Goal: Information Seeking & Learning: Stay updated

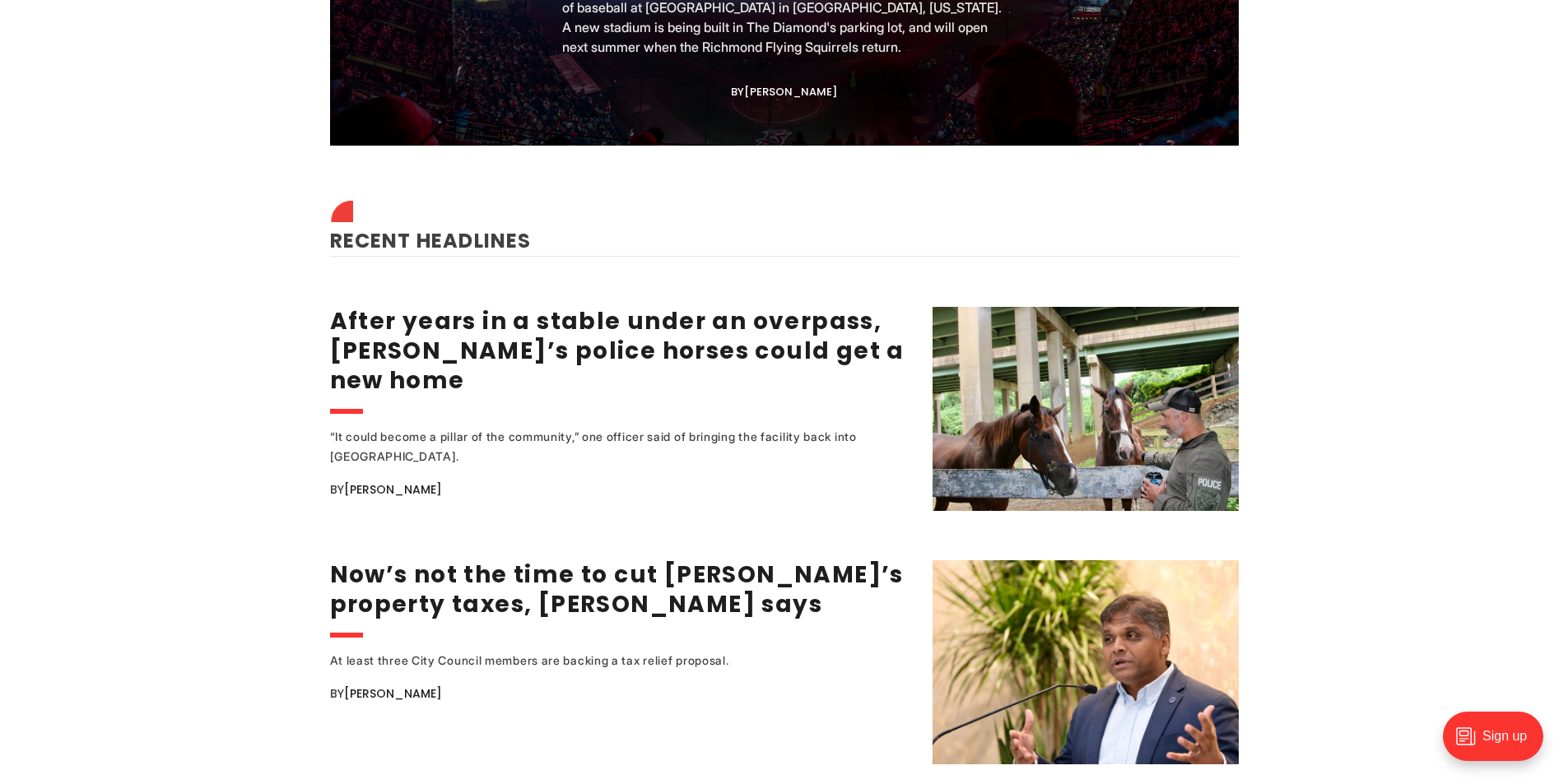
scroll to position [1892, 0]
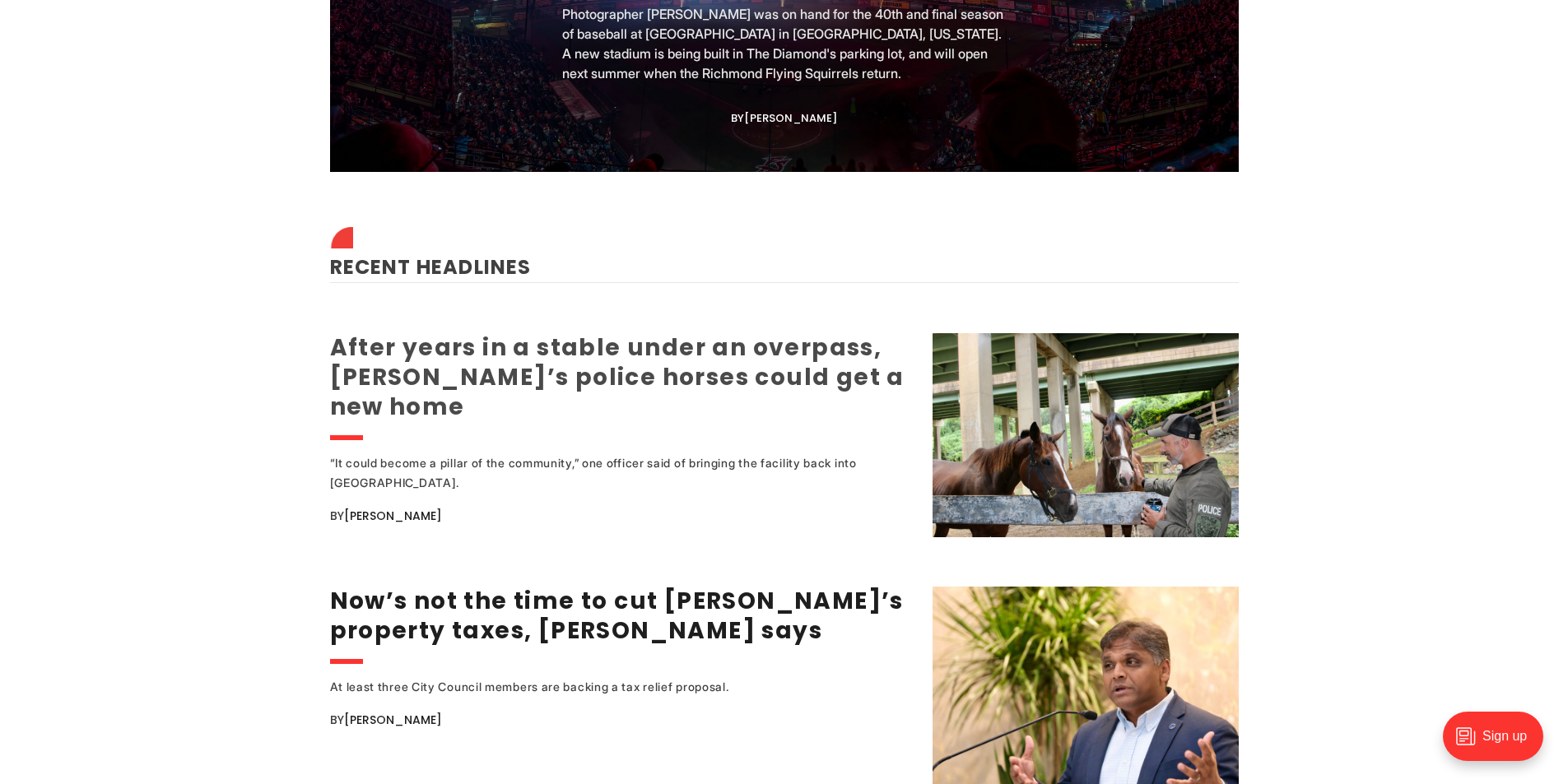
click at [672, 348] on link "After years in a stable under an overpass, Richmond’s police horses could get a…" at bounding box center [617, 377] width 575 height 91
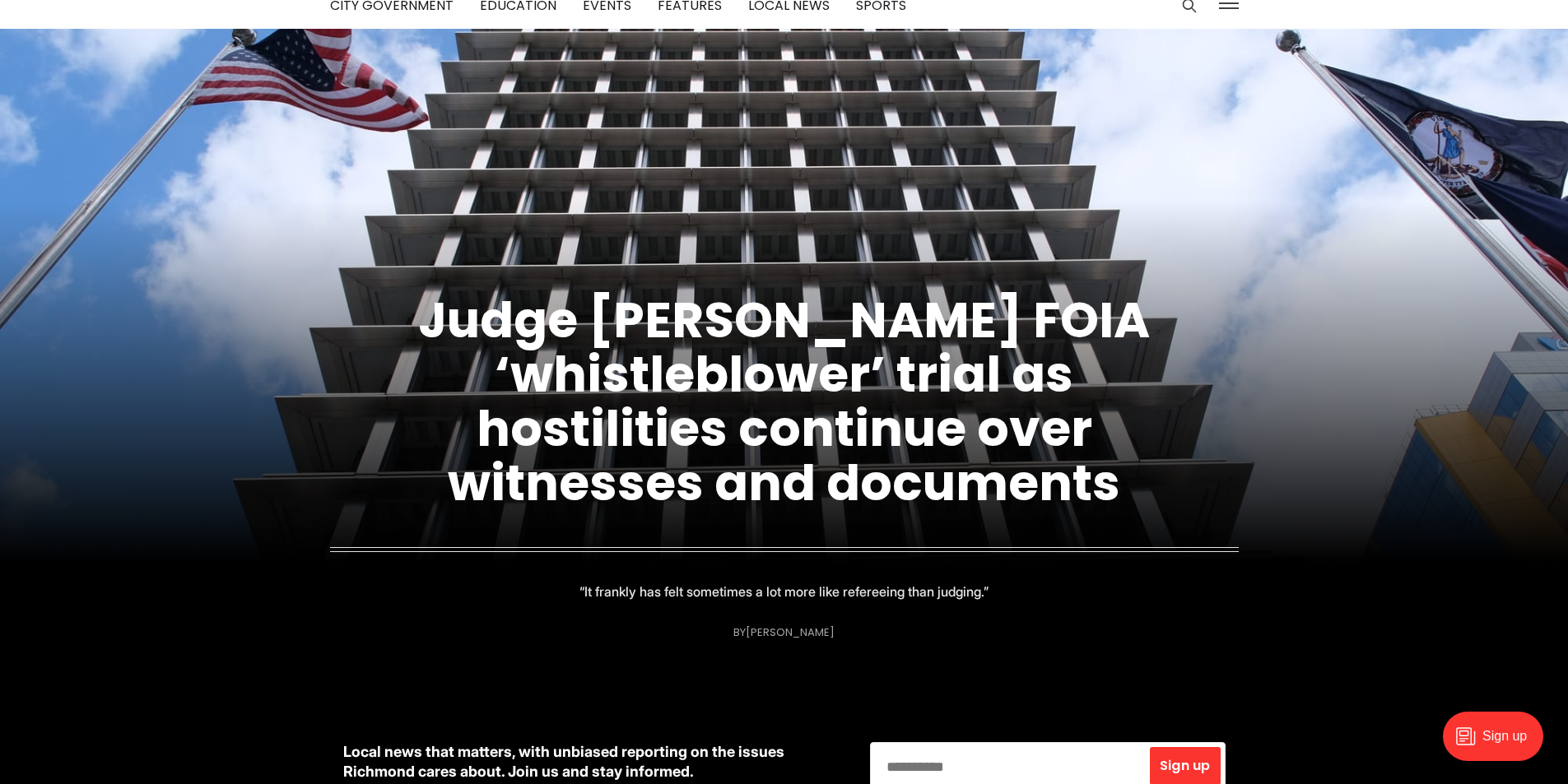
scroll to position [82, 0]
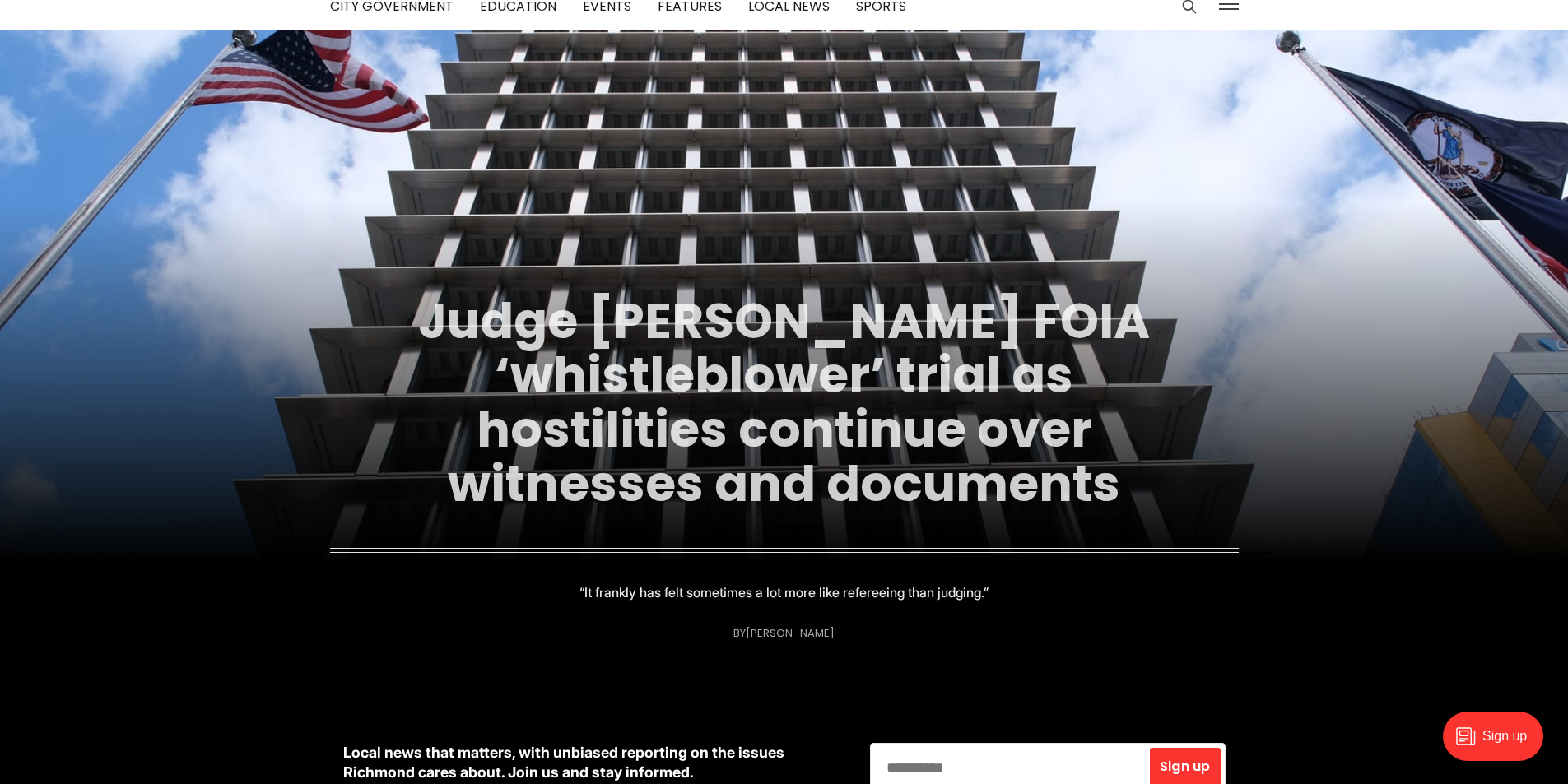
click at [774, 479] on link "Judge postpones FOIA ‘whistleblower’ trial as hostilities continue over witness…" at bounding box center [784, 402] width 732 height 232
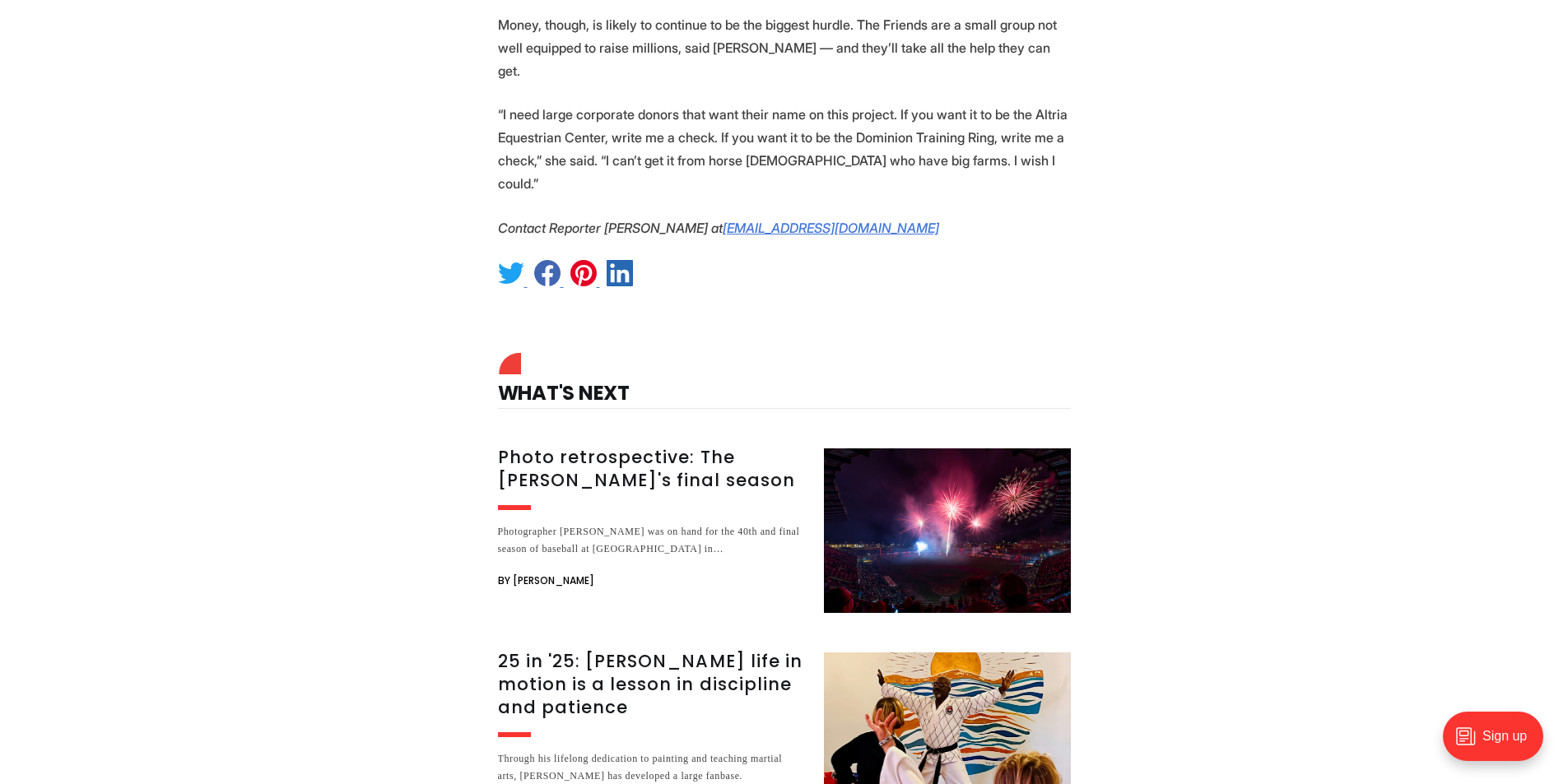
scroll to position [5841, 0]
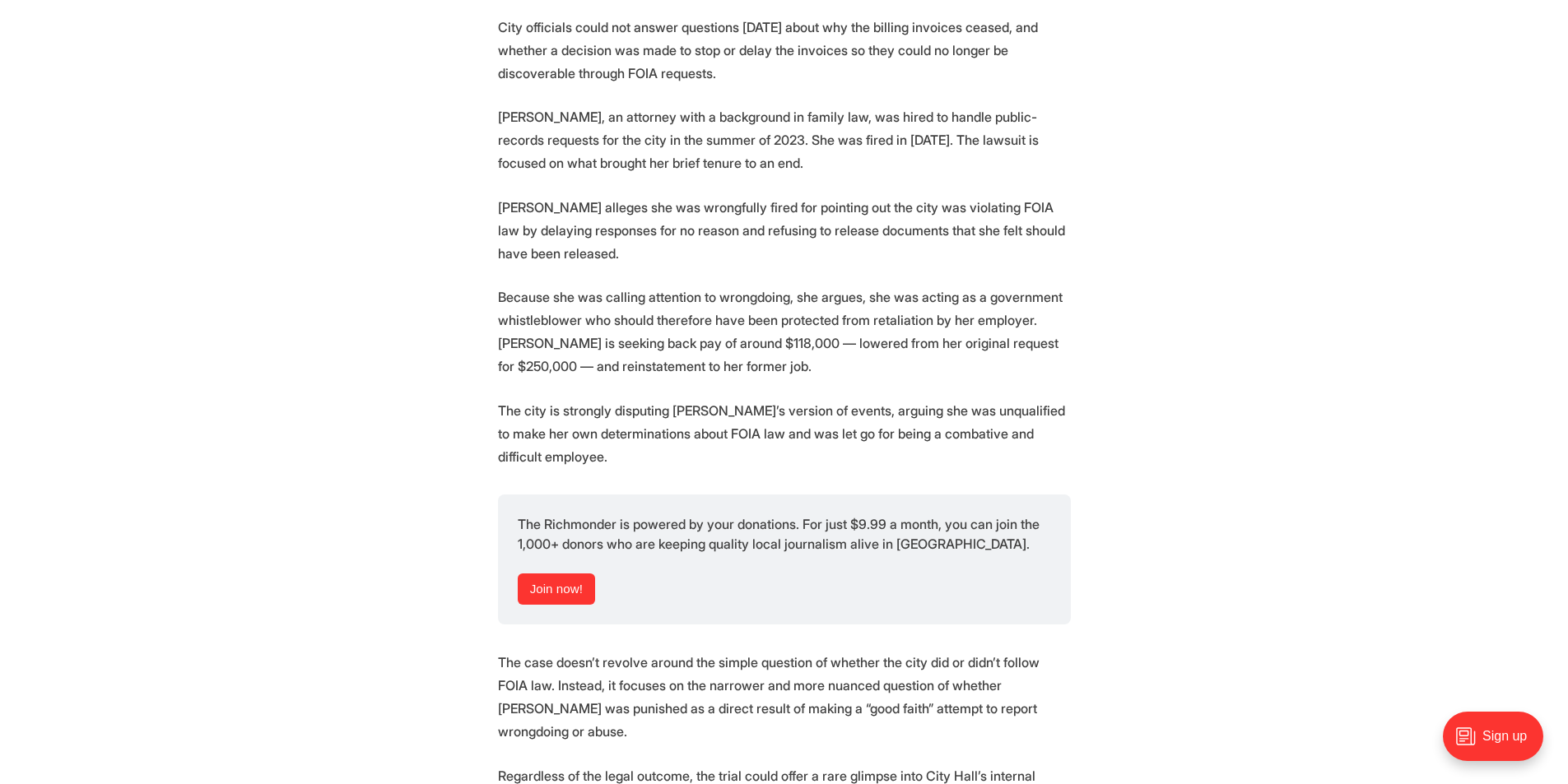
scroll to position [2009, 0]
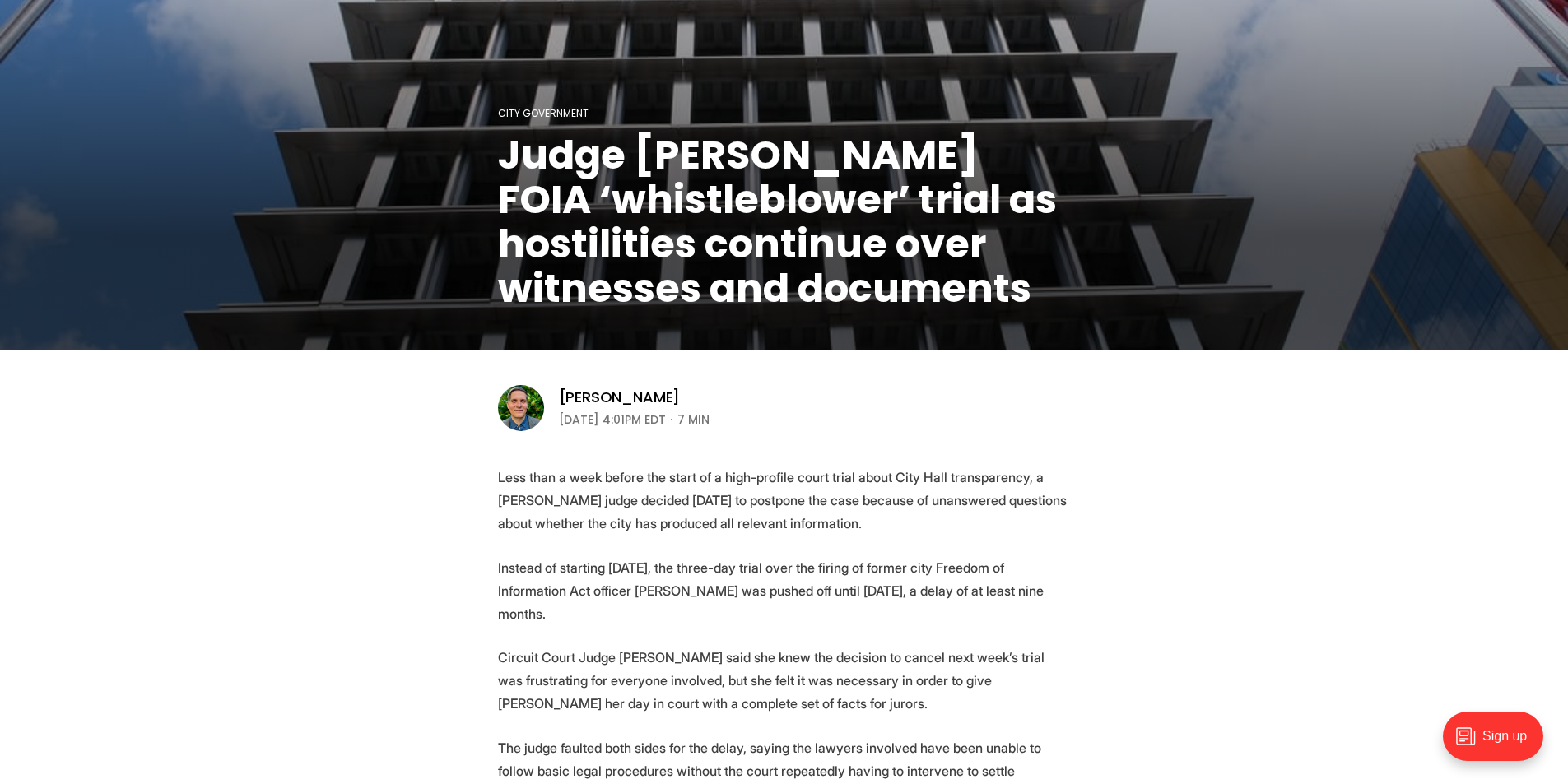
scroll to position [0, 0]
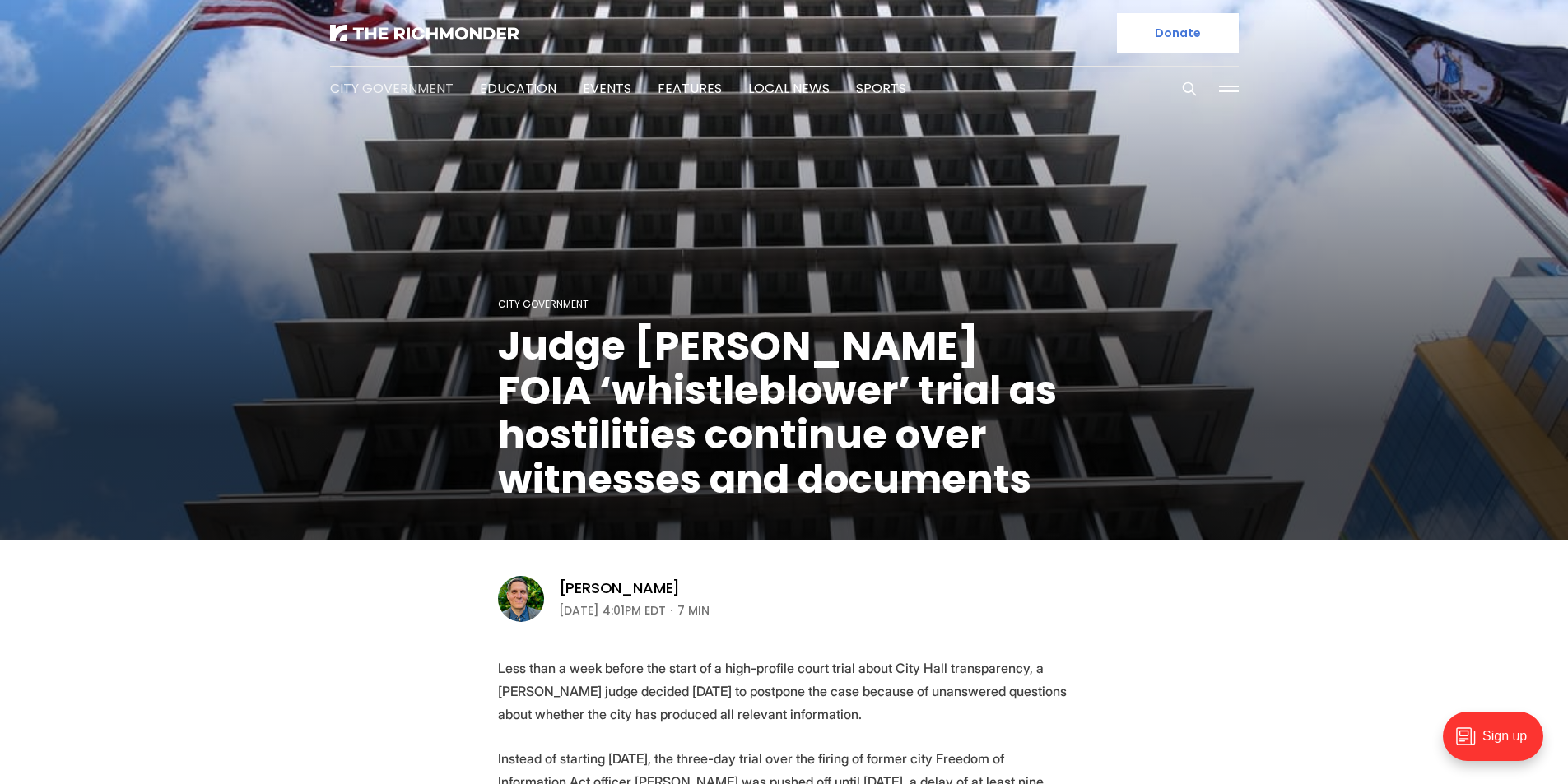
click at [386, 89] on link "City Government" at bounding box center [392, 88] width 123 height 19
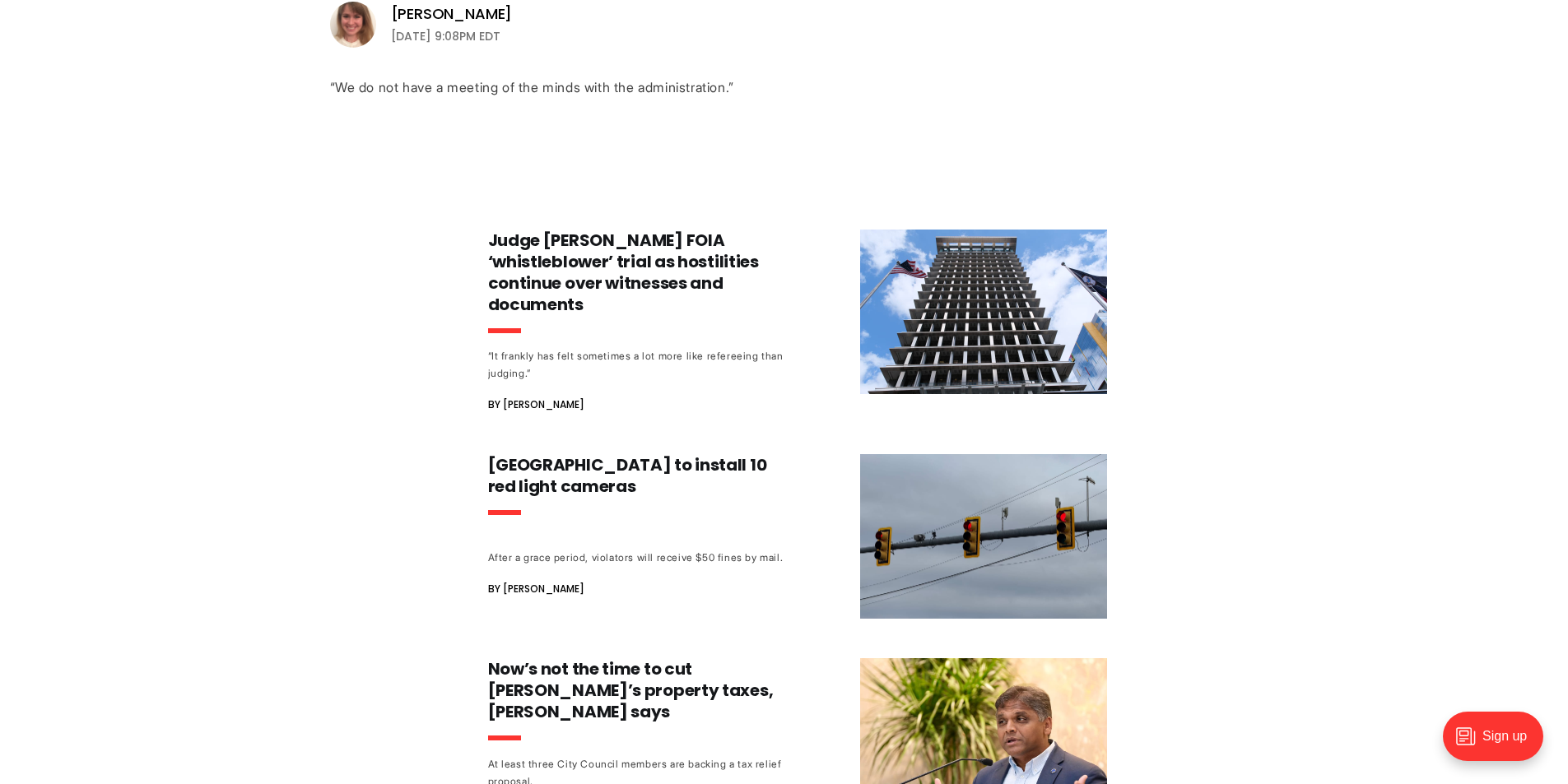
scroll to position [740, 0]
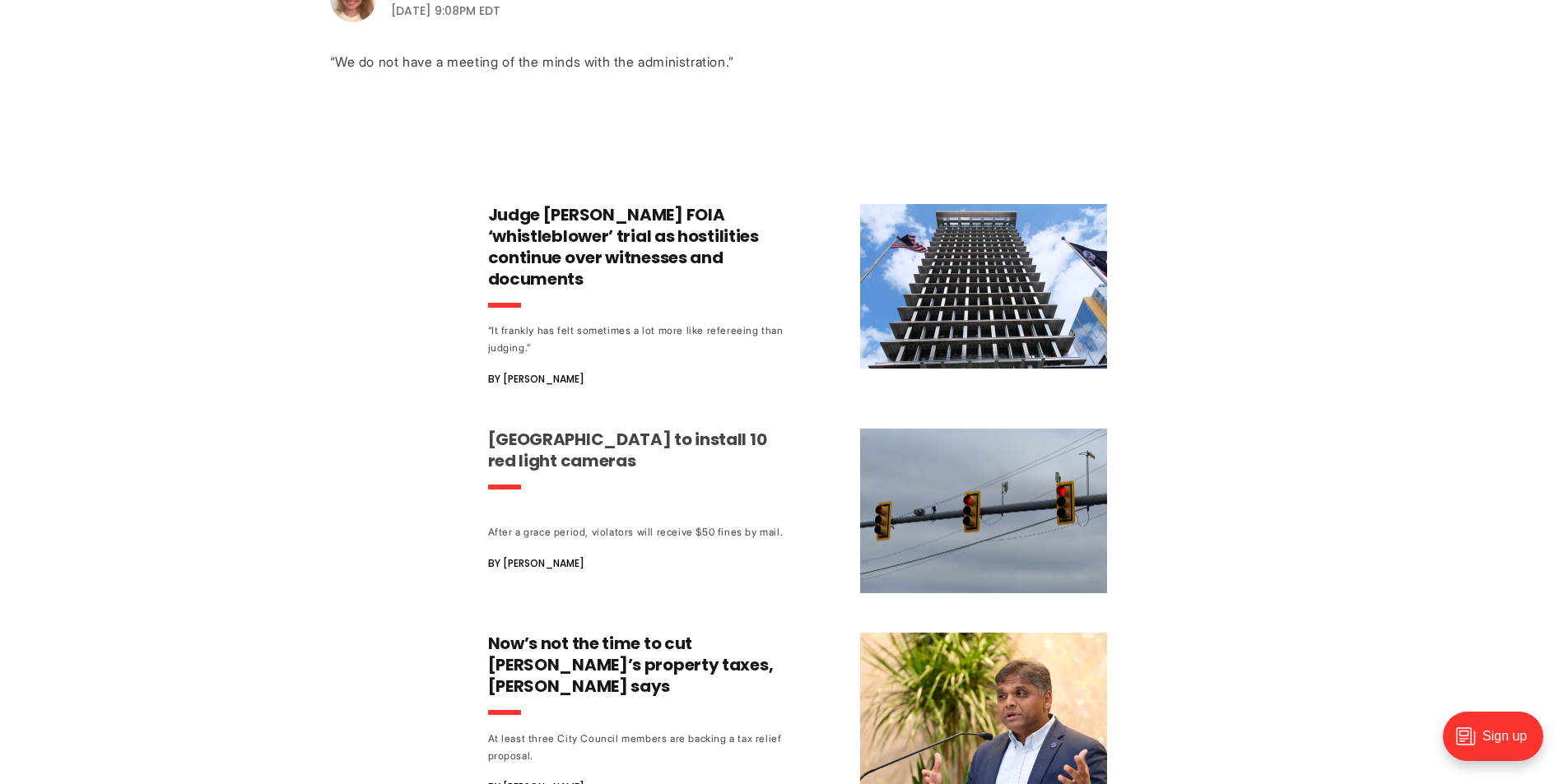
click at [538, 436] on h3 "[GEOGRAPHIC_DATA] to install 10 red light cameras" at bounding box center [641, 449] width 306 height 42
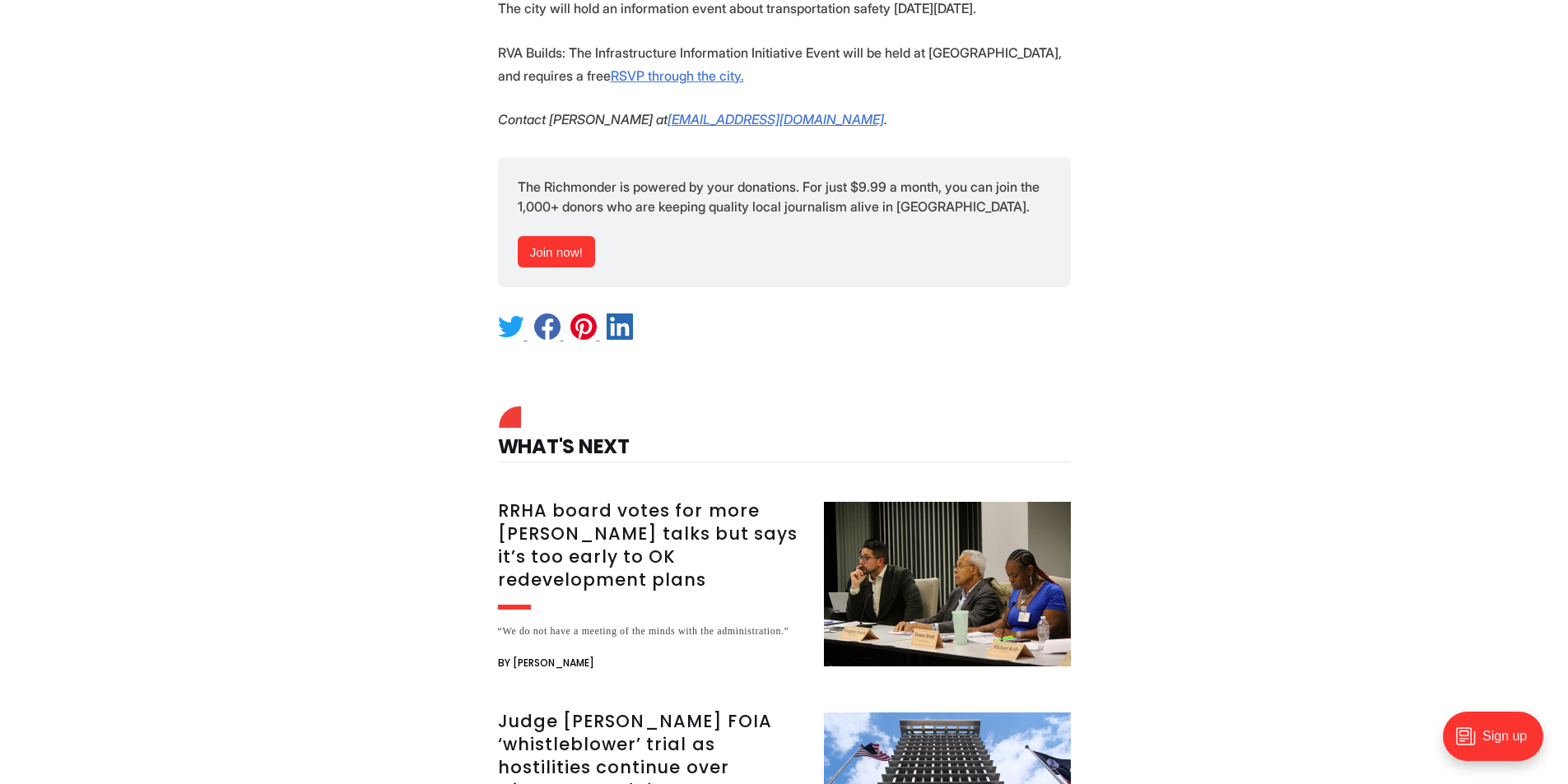
scroll to position [1974, 0]
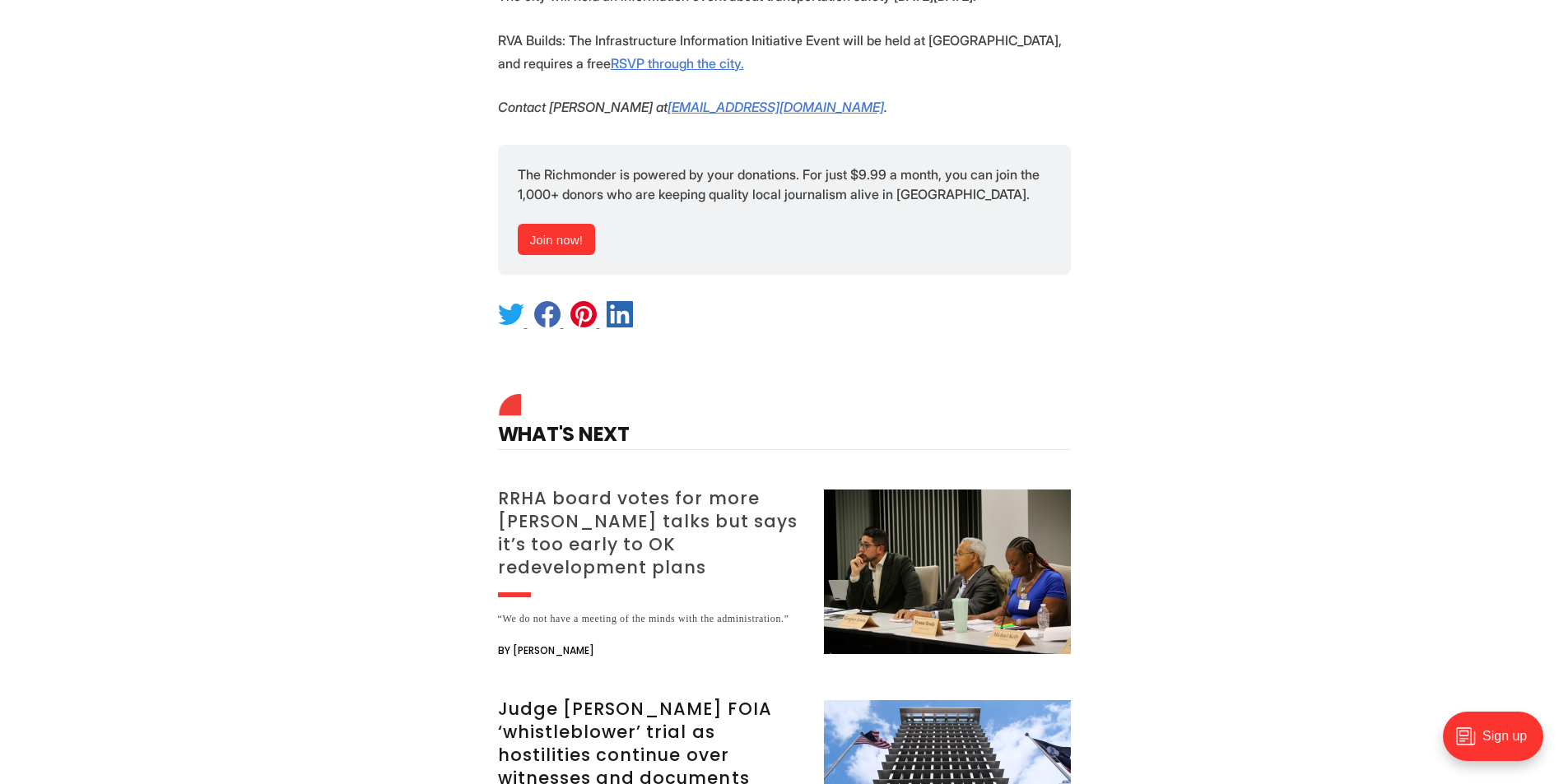
click at [637, 487] on h3 "RRHA board votes for more [PERSON_NAME] talks but says it’s too early to OK red…" at bounding box center [651, 533] width 306 height 92
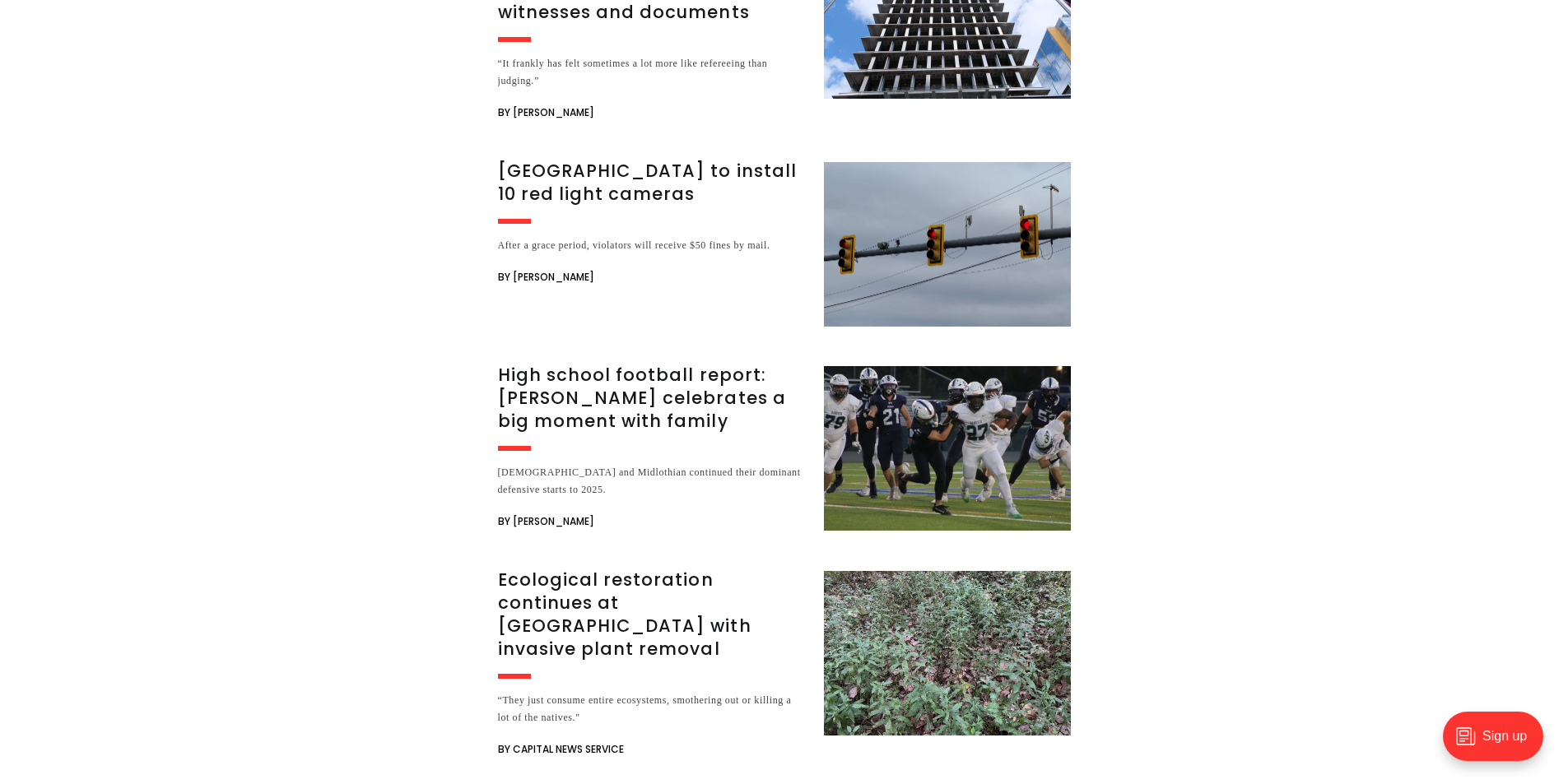
scroll to position [5429, 0]
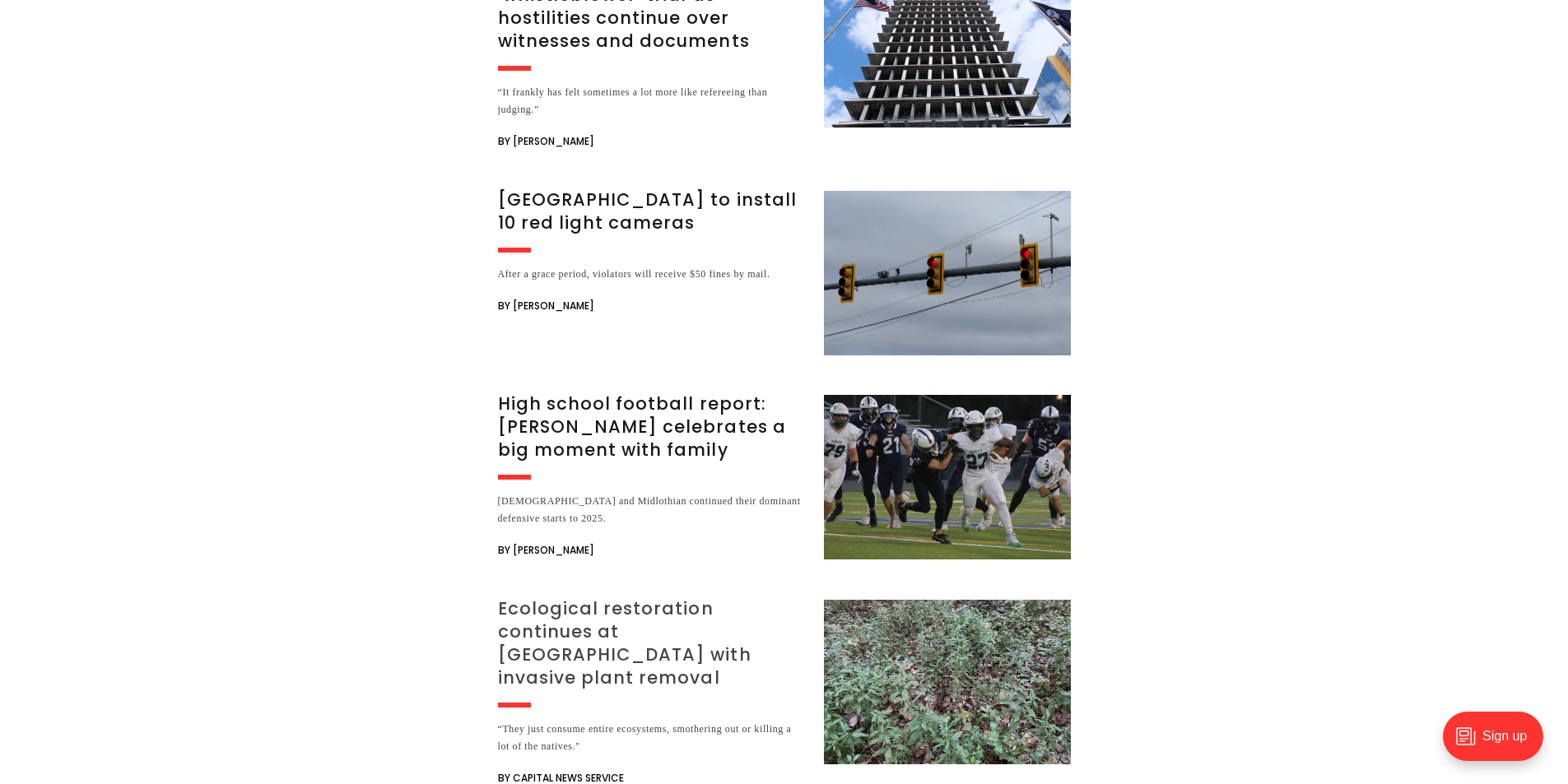
click at [626, 597] on h3 "Ecological restoration continues at [GEOGRAPHIC_DATA] with invasive plant remov…" at bounding box center [651, 643] width 306 height 92
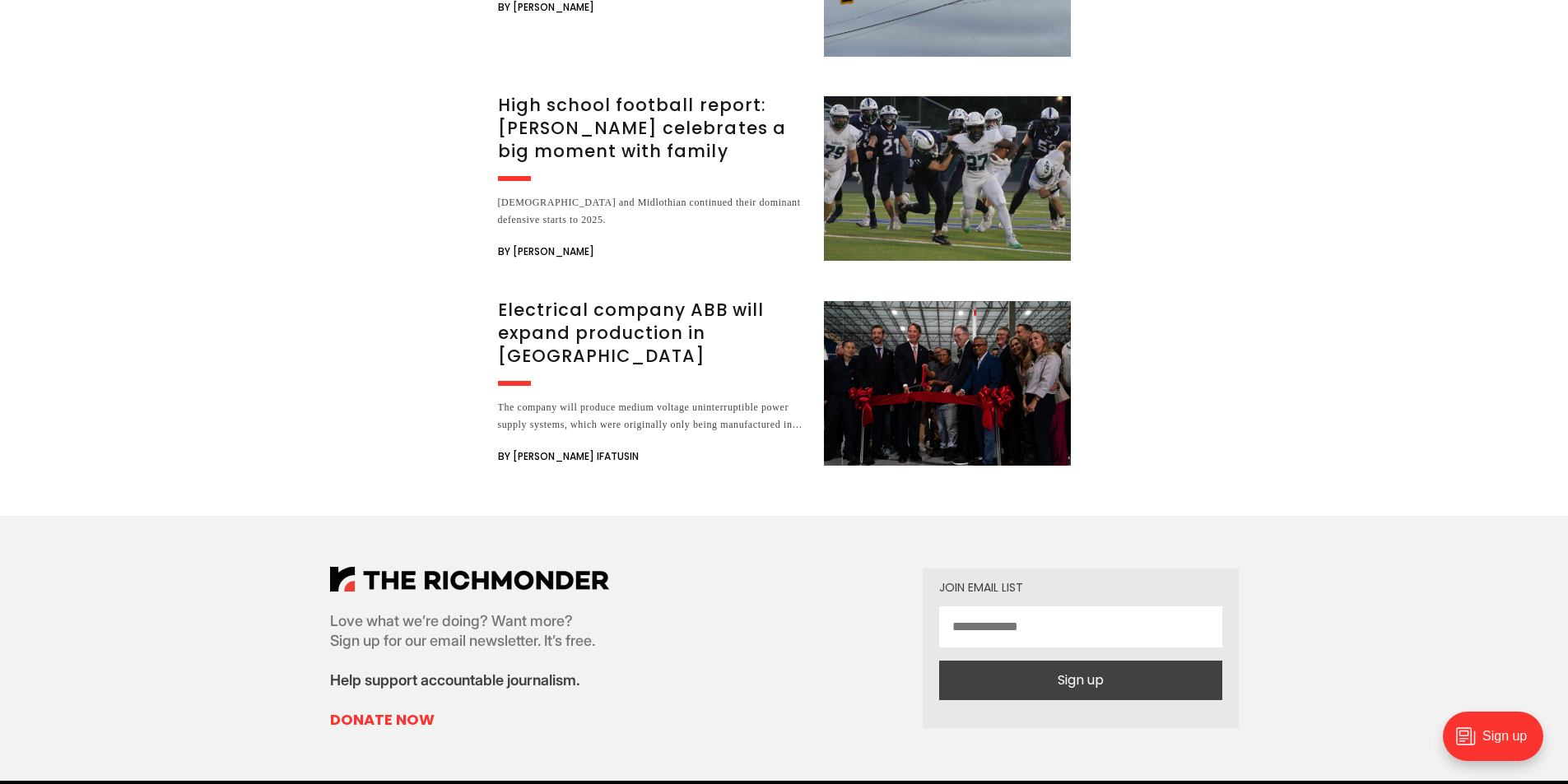
scroll to position [4031, 0]
